Goal: Check status: Check status

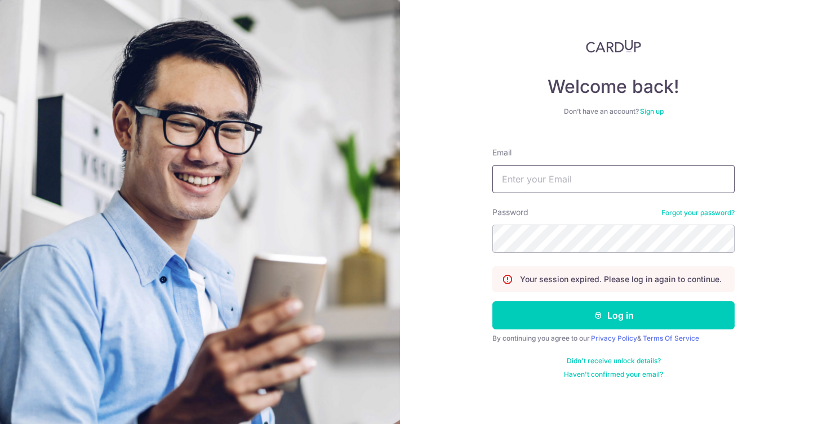
type input "[EMAIL_ADDRESS][DOMAIN_NAME]"
click at [489, 245] on div "Welcome back! Don’t have an account? Sign up Email benross066@gmail.com Passwor…" at bounding box center [613, 212] width 427 height 424
click at [484, 241] on div "Welcome back! Don’t have an account? Sign up Email benross066@gmail.com Passwor…" at bounding box center [613, 212] width 427 height 424
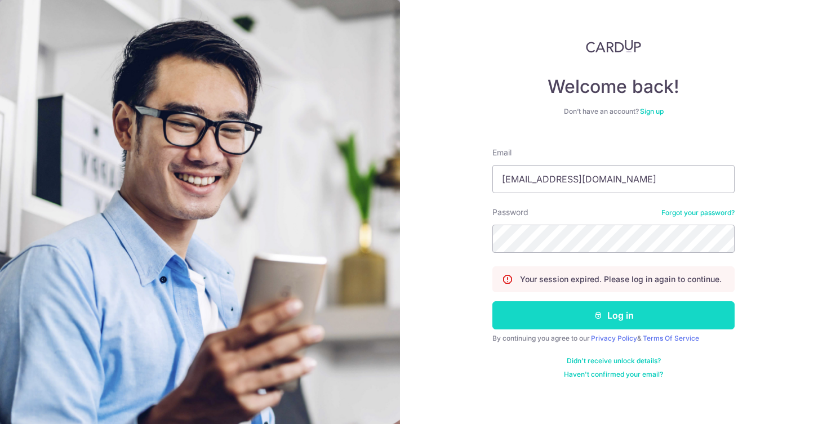
click at [556, 310] on button "Log in" at bounding box center [613, 315] width 242 height 28
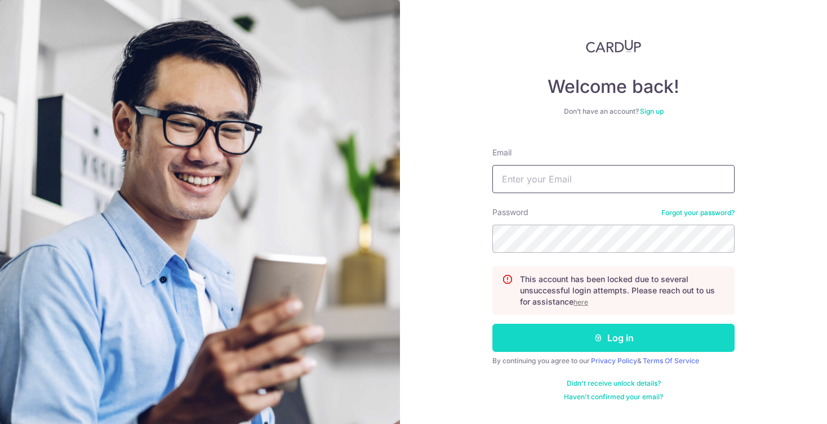
type input "[EMAIL_ADDRESS][DOMAIN_NAME]"
click at [549, 333] on button "Log in" at bounding box center [613, 338] width 242 height 28
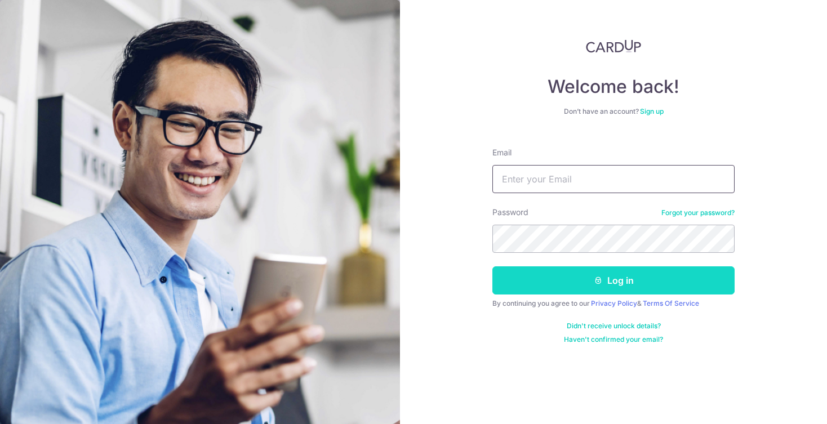
type input "[EMAIL_ADDRESS][DOMAIN_NAME]"
click at [536, 278] on button "Log in" at bounding box center [613, 280] width 242 height 28
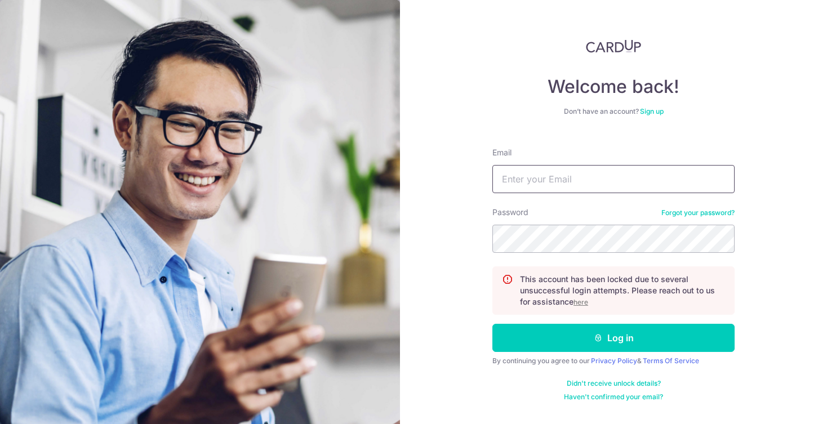
type input "[EMAIL_ADDRESS][DOMAIN_NAME]"
click at [581, 301] on u "here" at bounding box center [580, 302] width 15 height 8
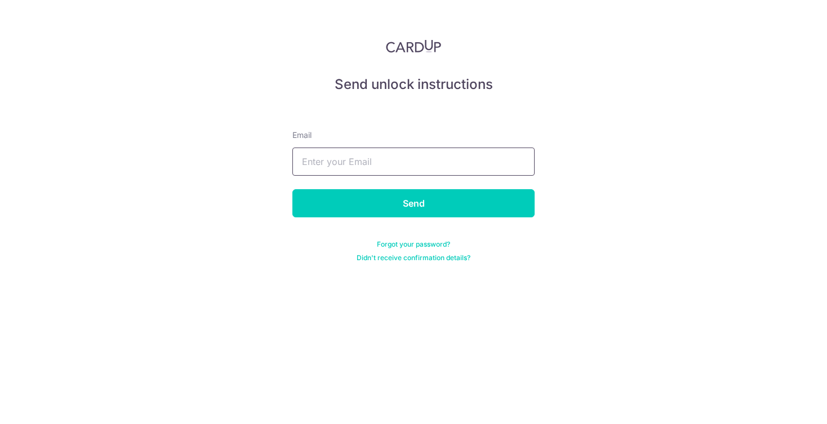
click at [371, 162] on input "text" at bounding box center [413, 162] width 242 height 28
type input "[EMAIL_ADDRESS][DOMAIN_NAME]"
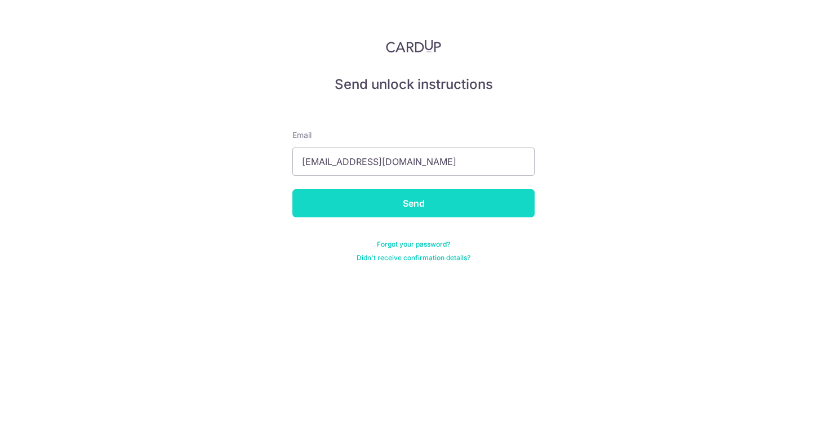
click at [396, 194] on input "Send" at bounding box center [413, 203] width 242 height 28
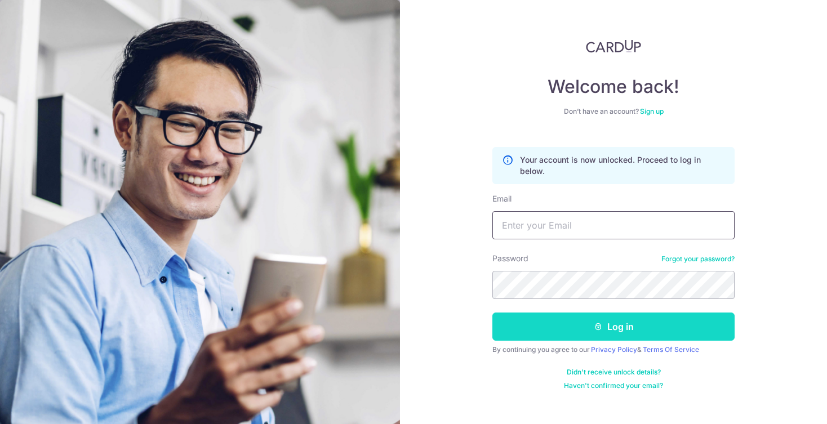
type input "[EMAIL_ADDRESS][DOMAIN_NAME]"
click at [510, 322] on button "Log in" at bounding box center [613, 327] width 242 height 28
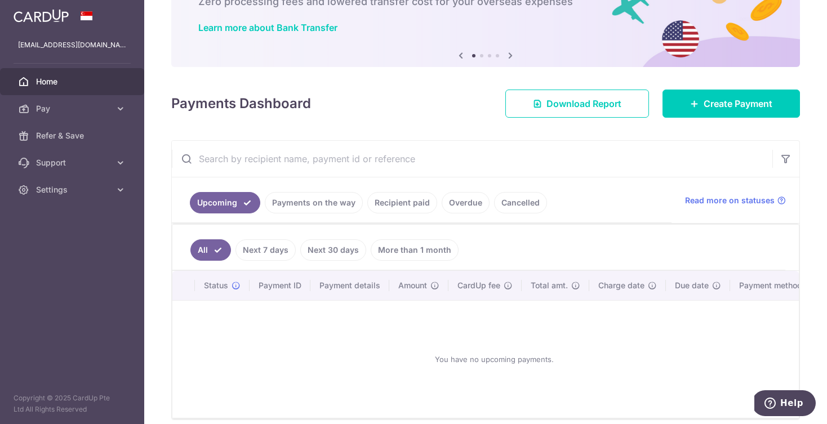
scroll to position [95, 0]
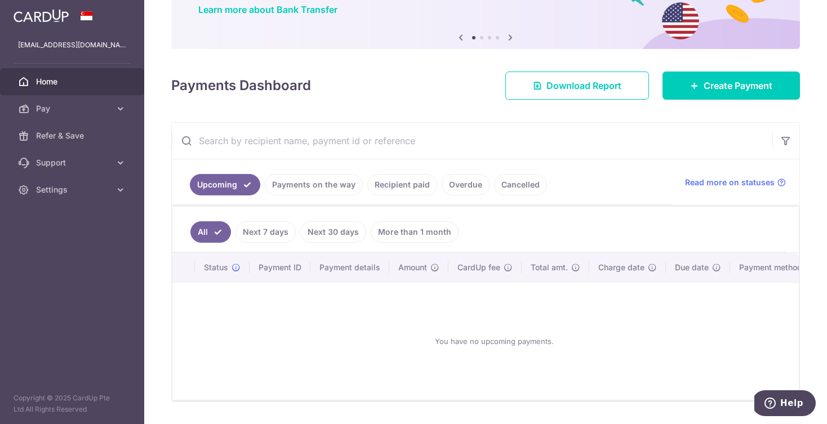
click at [322, 191] on link "Payments on the way" at bounding box center [314, 184] width 98 height 21
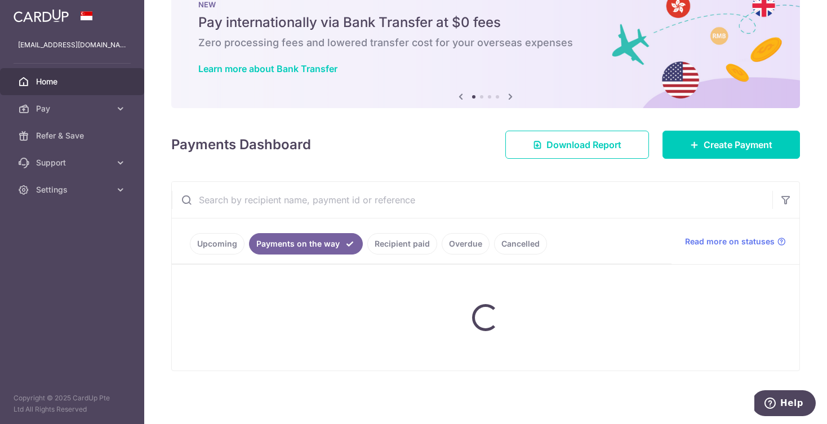
scroll to position [2, 0]
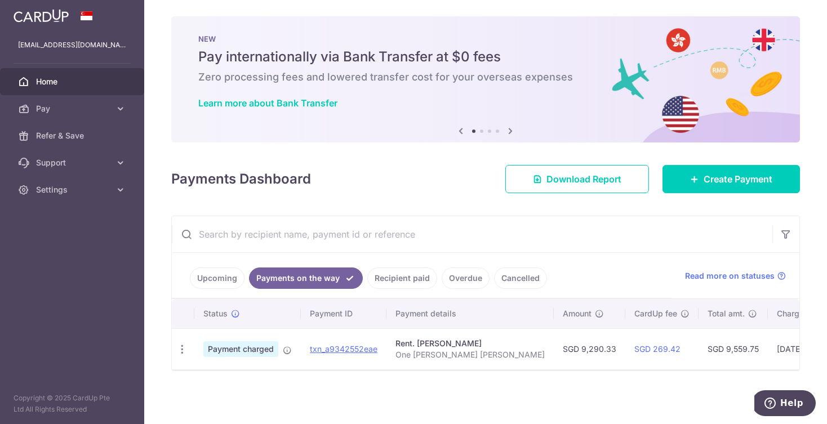
click at [398, 285] on link "Recipient paid" at bounding box center [402, 278] width 70 height 21
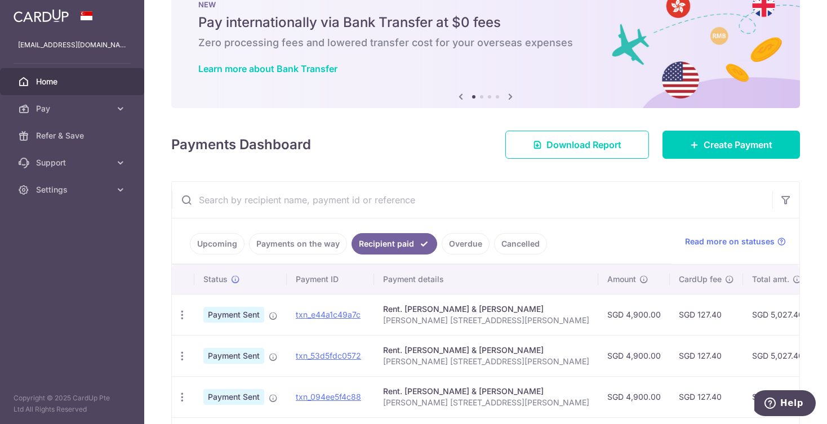
scroll to position [95, 0]
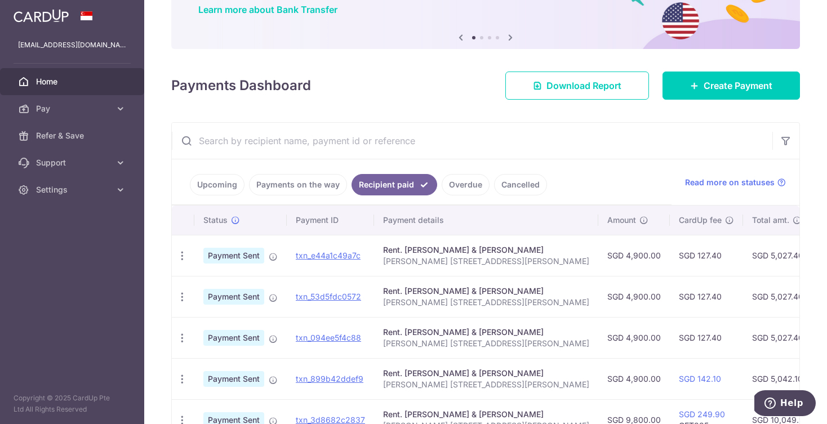
click at [297, 199] on ul "Upcoming Payments on the way Recipient paid Overdue Cancelled" at bounding box center [422, 182] width 500 height 46
click at [295, 196] on ul "Upcoming Payments on the way Recipient paid Overdue Cancelled" at bounding box center [422, 182] width 500 height 46
click at [291, 193] on link "Payments on the way" at bounding box center [298, 184] width 98 height 21
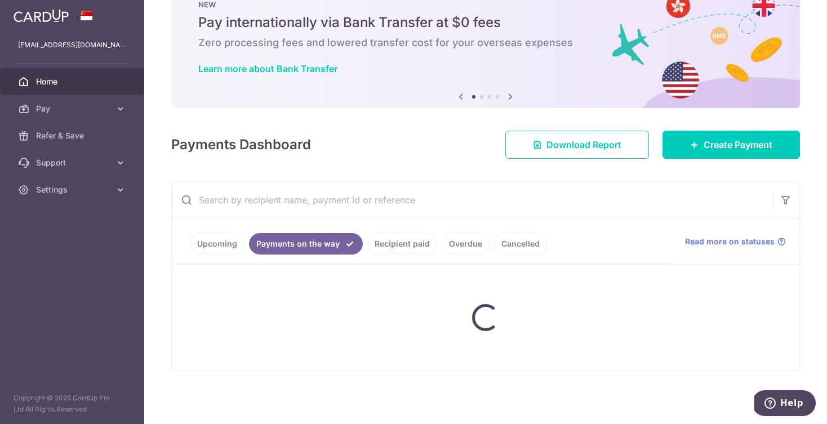
scroll to position [2, 0]
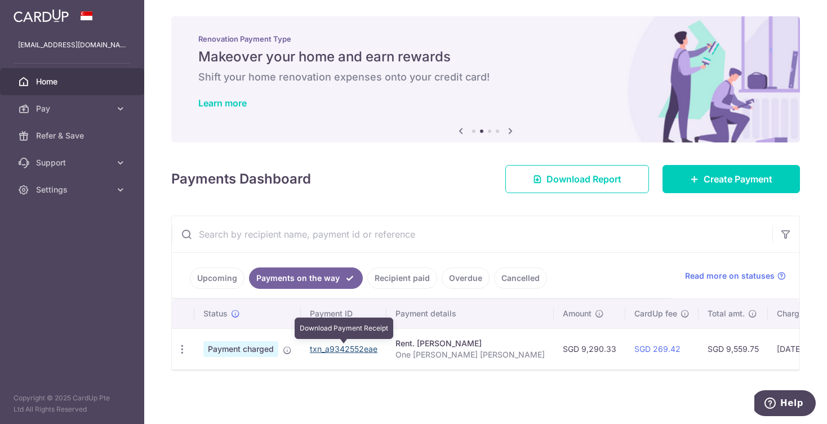
click at [360, 352] on link "txn_a9342552eae" at bounding box center [344, 349] width 68 height 10
